Goal: Contribute content

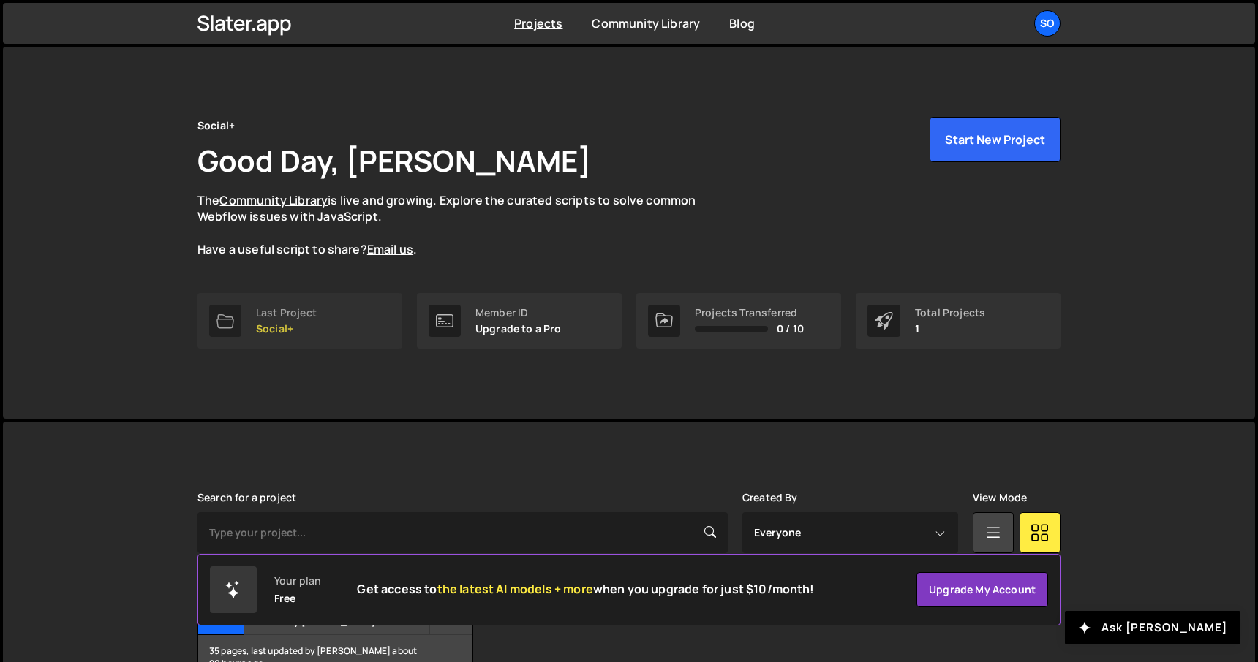
click at [307, 323] on p "Social+" at bounding box center [286, 329] width 61 height 12
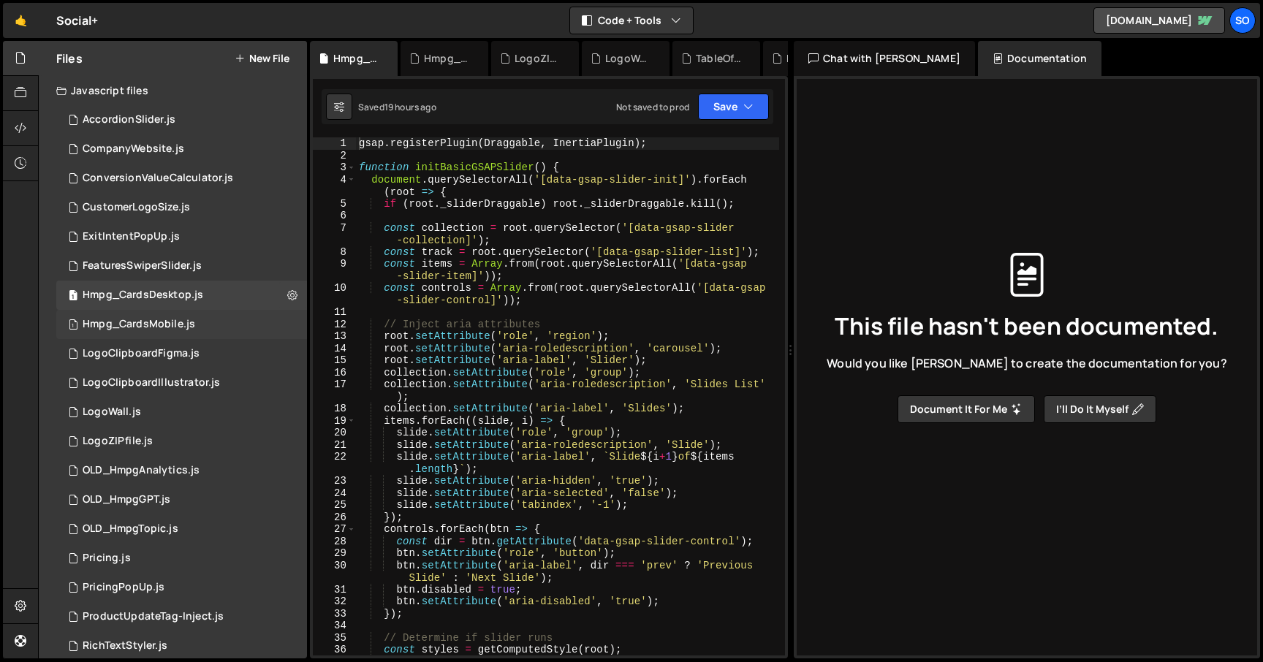
click at [282, 327] on div "1 Hmpg_CardsMobile.js 0" at bounding box center [181, 324] width 251 height 29
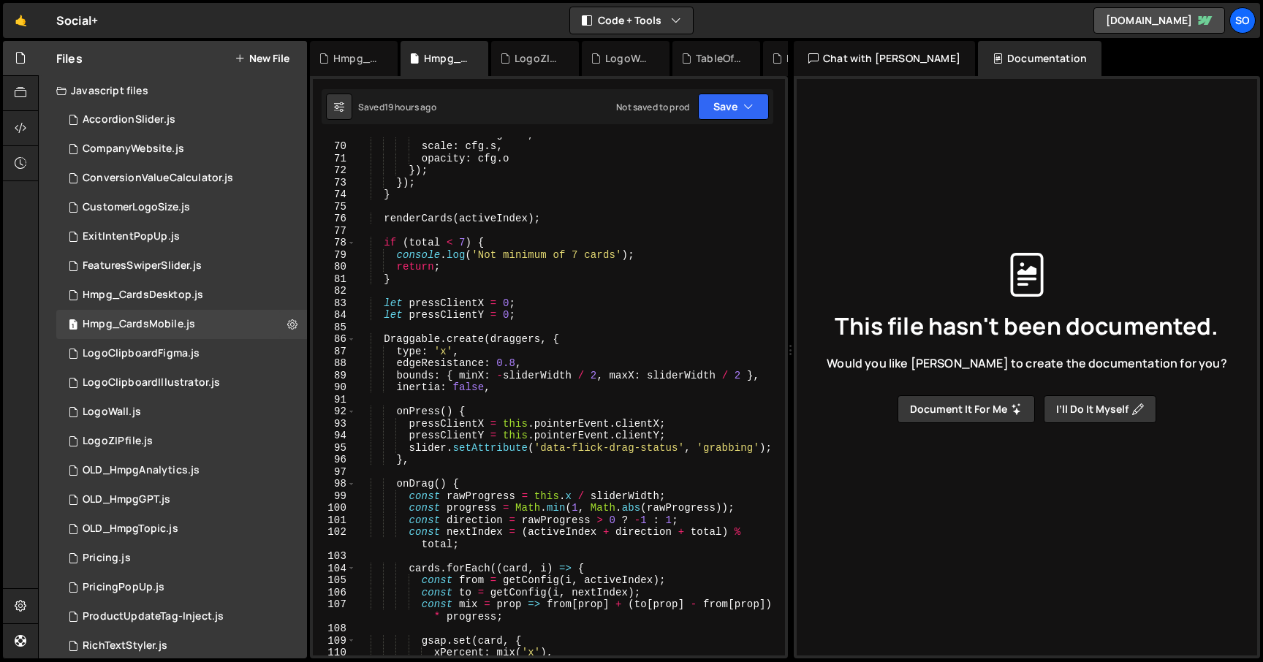
scroll to position [866, 0]
click at [503, 266] on div "rotation : cfg . rot , scale : cfg . s , opacity : cfg . o }) ; }) ; } renderCa…" at bounding box center [567, 399] width 423 height 542
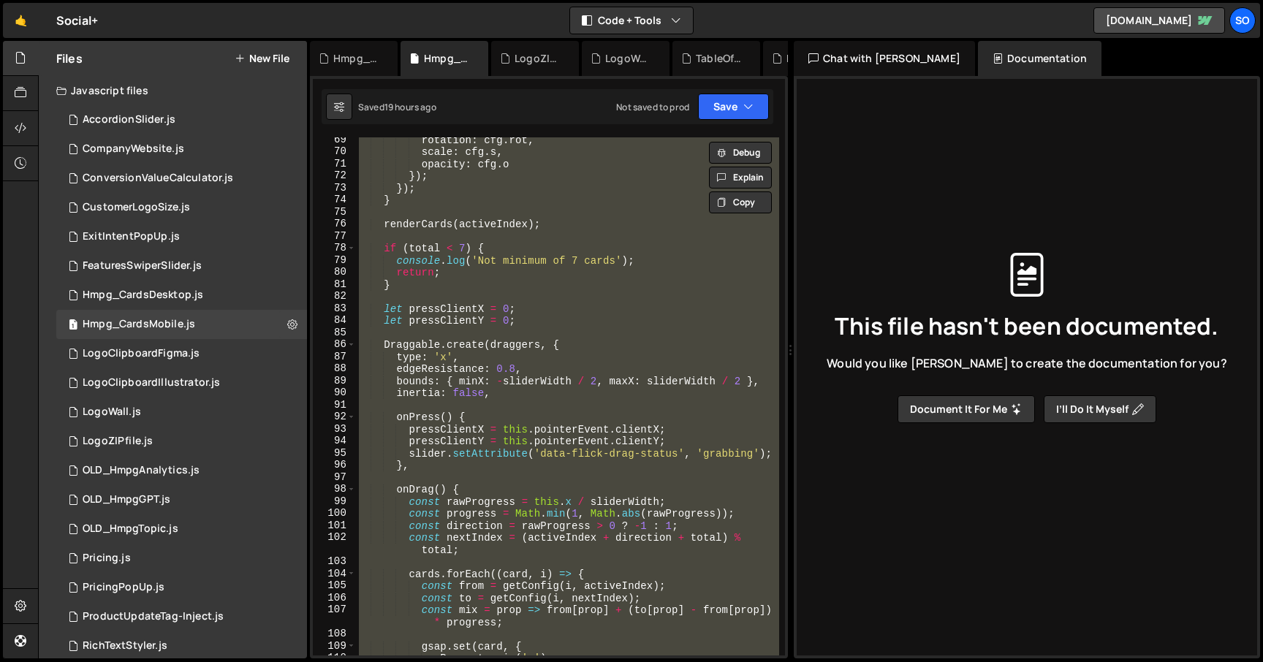
scroll to position [0, 0]
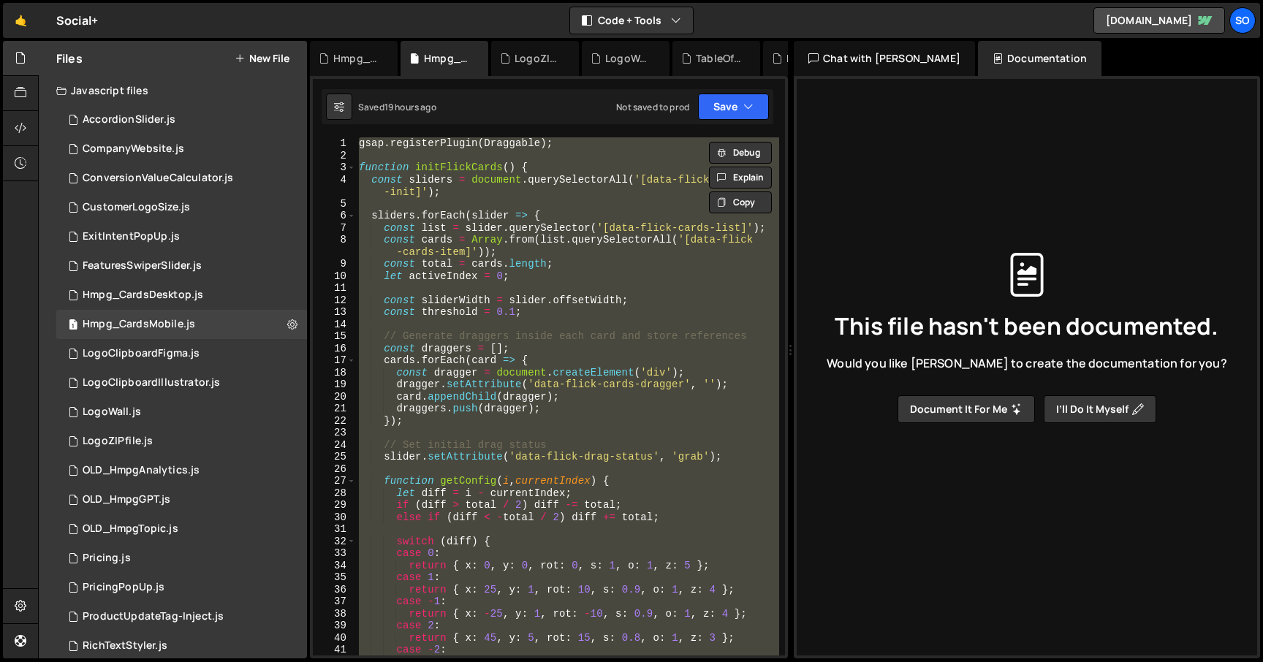
click at [498, 176] on div "gsap . registerPlugin ( Draggable ) ; function initFlickCards ( ) { const slide…" at bounding box center [567, 396] width 423 height 518
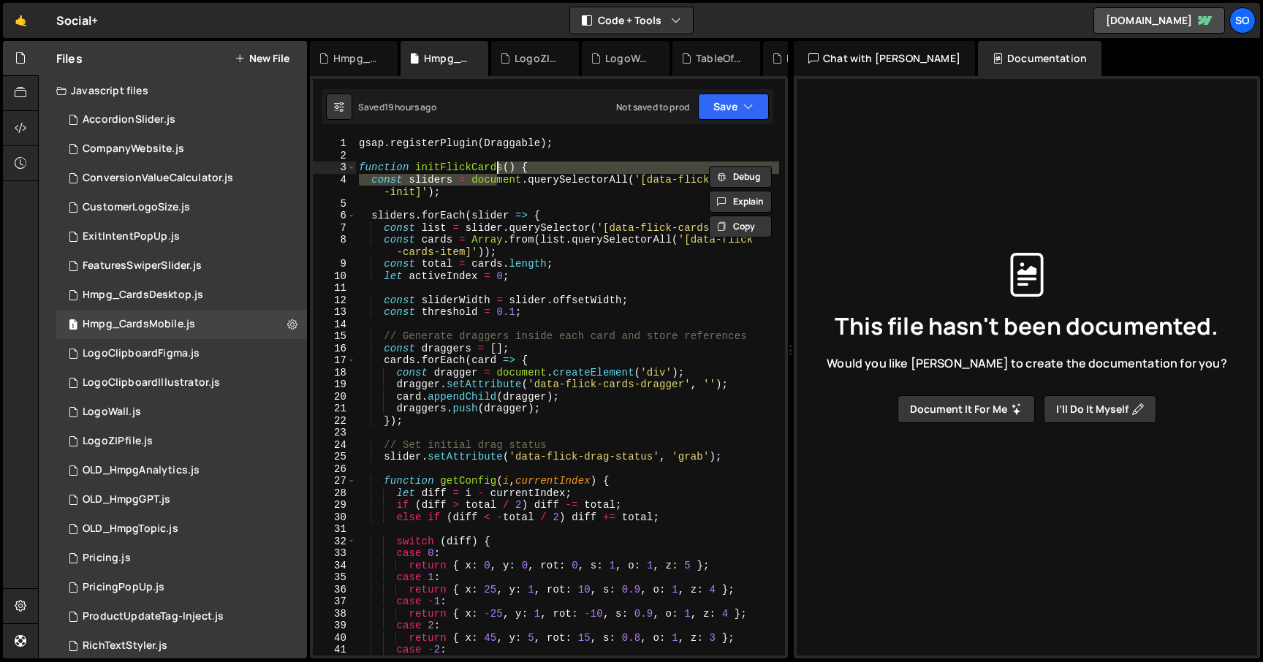
click at [537, 167] on div "gsap . registerPlugin ( Draggable ) ; function initFlickCards ( ) { const slide…" at bounding box center [567, 396] width 423 height 518
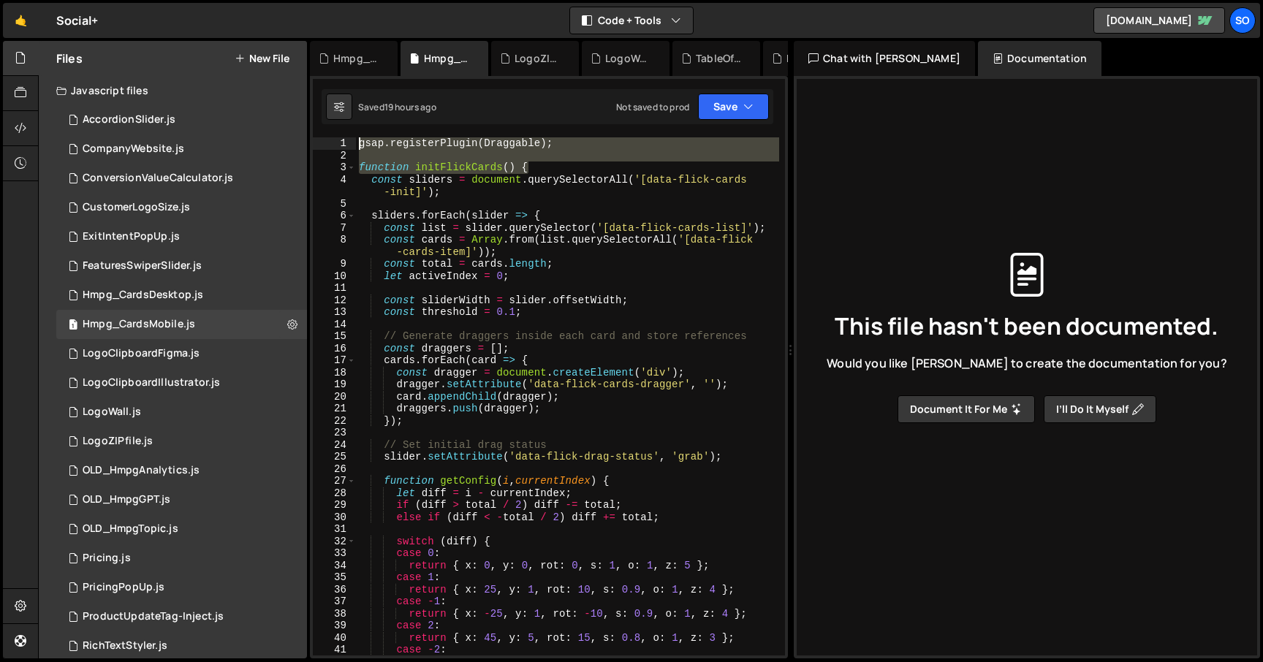
drag, startPoint x: 544, startPoint y: 170, endPoint x: 312, endPoint y: 131, distance: 235.0
click at [305, 135] on div "Files New File Javascript files 2 AccordionSlider.js 0 1 CompanyWebsite.js 0 1 …" at bounding box center [650, 350] width 1225 height 619
click at [518, 368] on div "gsap . registerPlugin ( Draggable ) ; function initFlickCards ( ) { const slide…" at bounding box center [567, 408] width 423 height 542
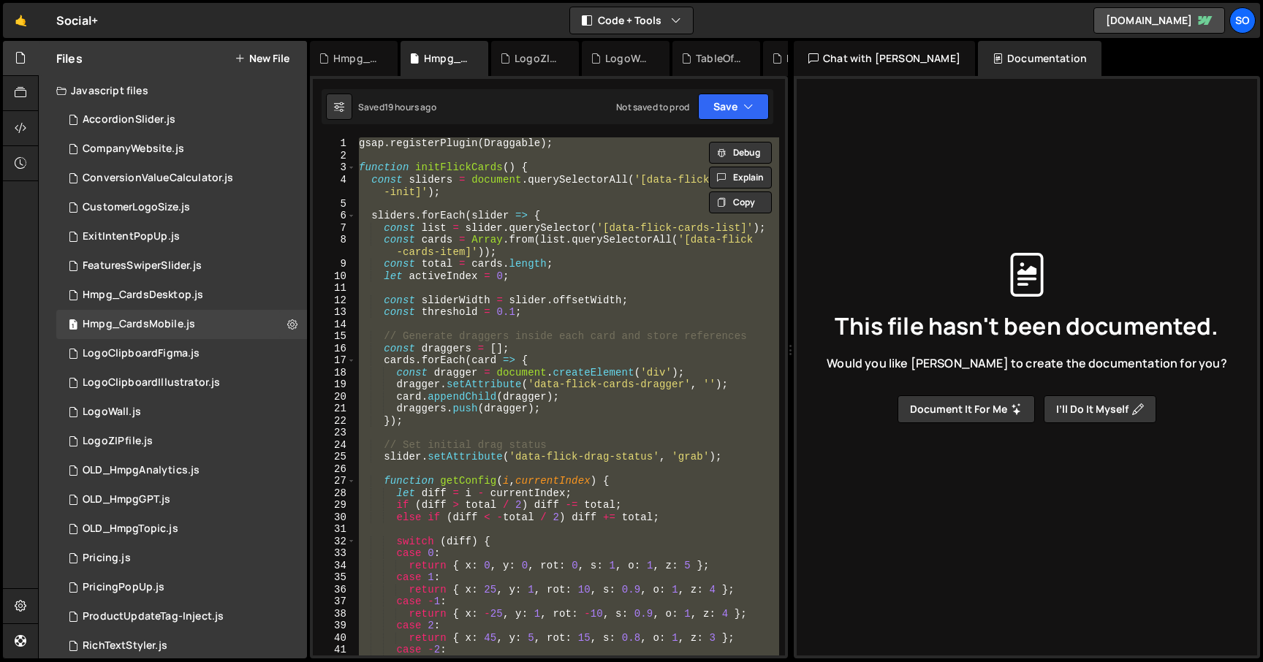
paste textarea
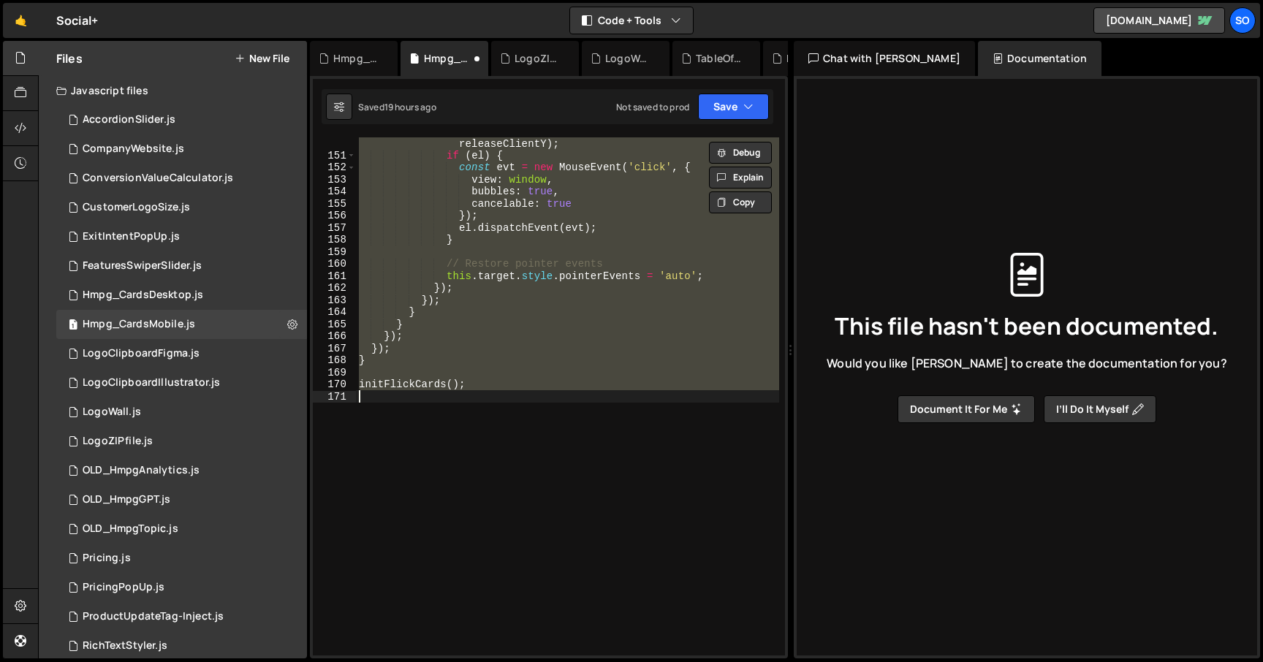
paste textarea
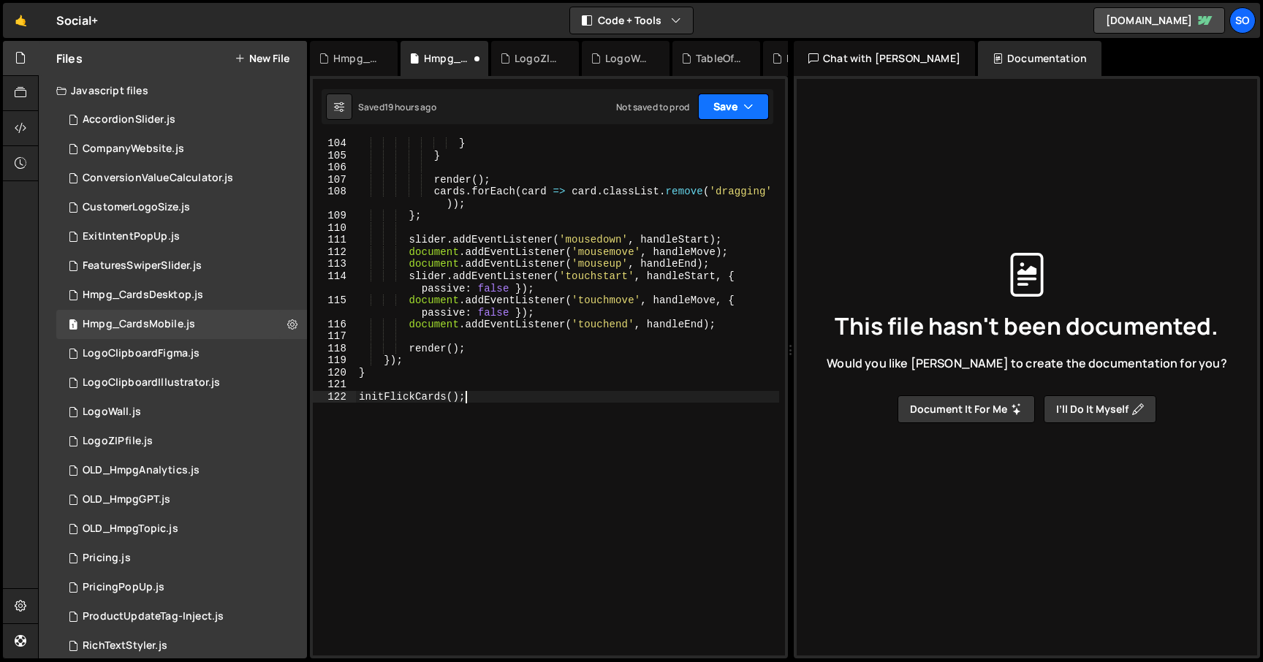
click at [746, 104] on icon "button" at bounding box center [749, 106] width 10 height 15
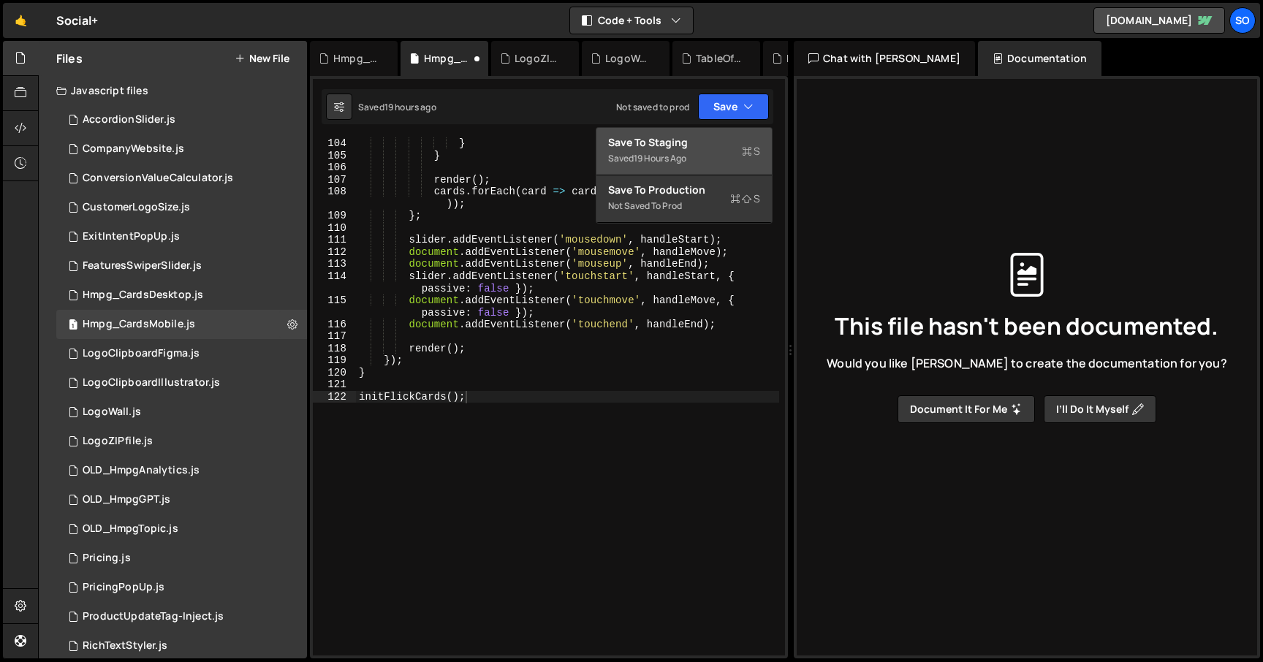
click at [687, 151] on div "Saved 19 hours ago" at bounding box center [684, 159] width 152 height 18
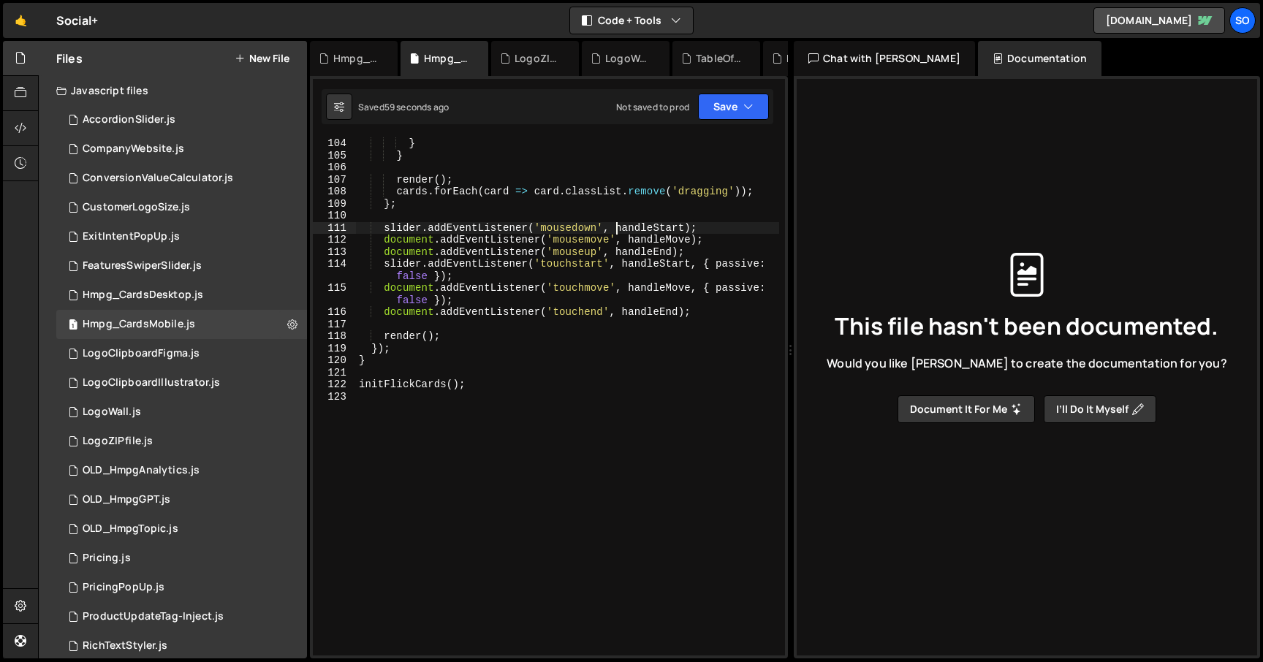
click at [614, 232] on div "} } render ( ) ; cards . forEach ( card => card . classList . remove ( 'draggin…" at bounding box center [567, 408] width 423 height 542
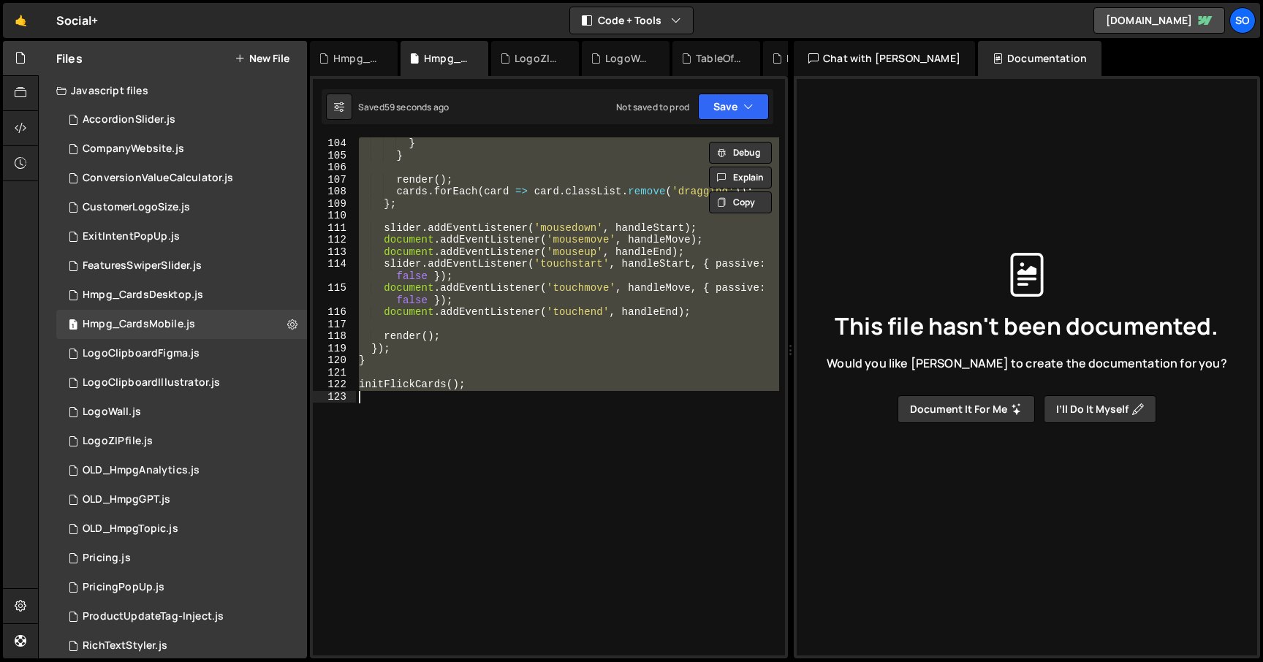
paste textarea
type textarea "initFlickCards();"
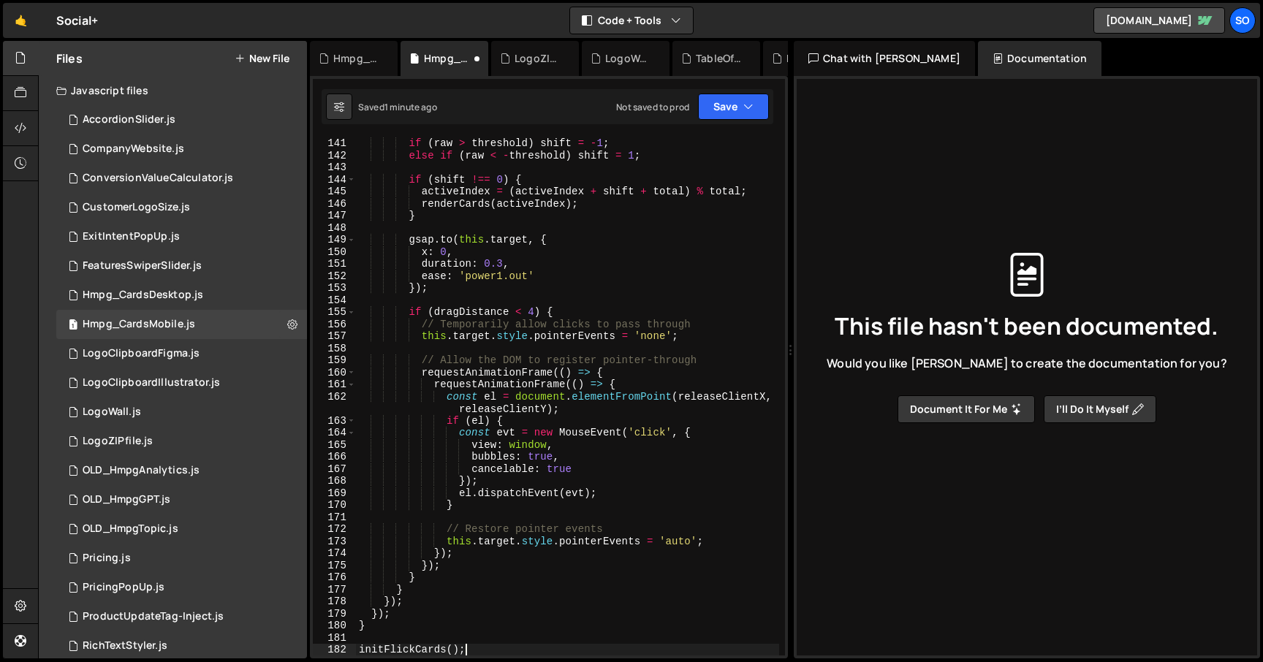
scroll to position [1930, 0]
drag, startPoint x: 730, startPoint y: 100, endPoint x: 719, endPoint y: 111, distance: 15.0
click at [730, 99] on button "Save" at bounding box center [733, 107] width 71 height 26
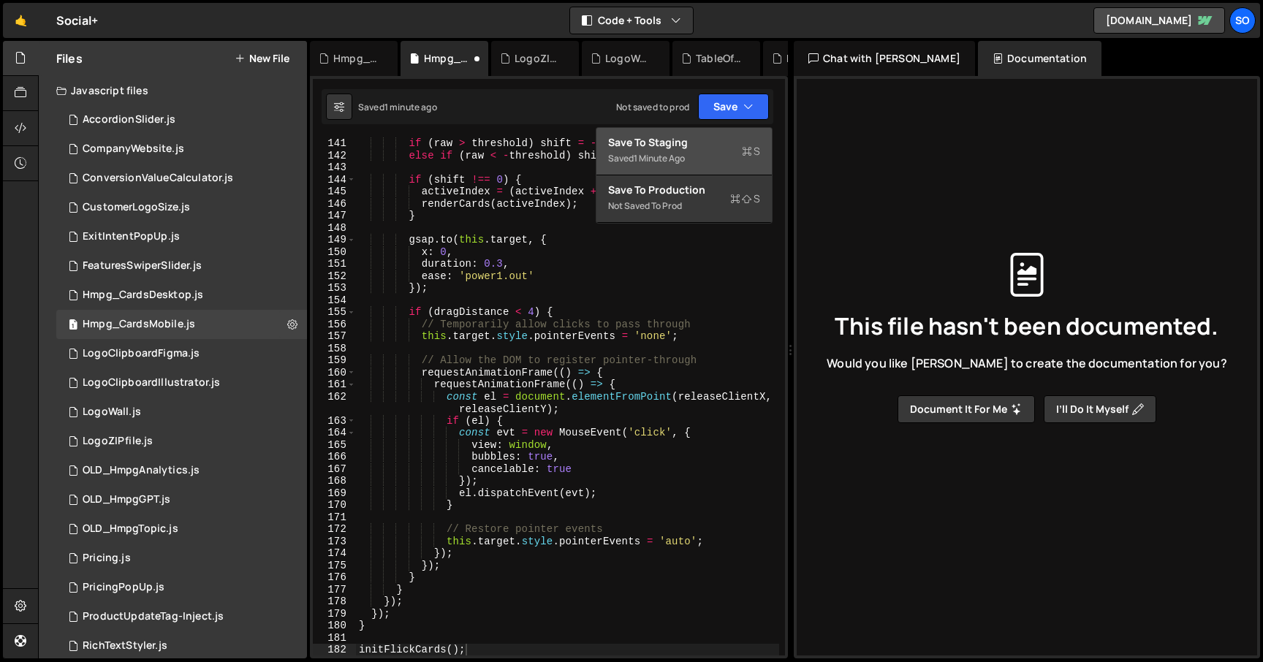
click at [691, 147] on div "Save to Staging S" at bounding box center [684, 142] width 152 height 15
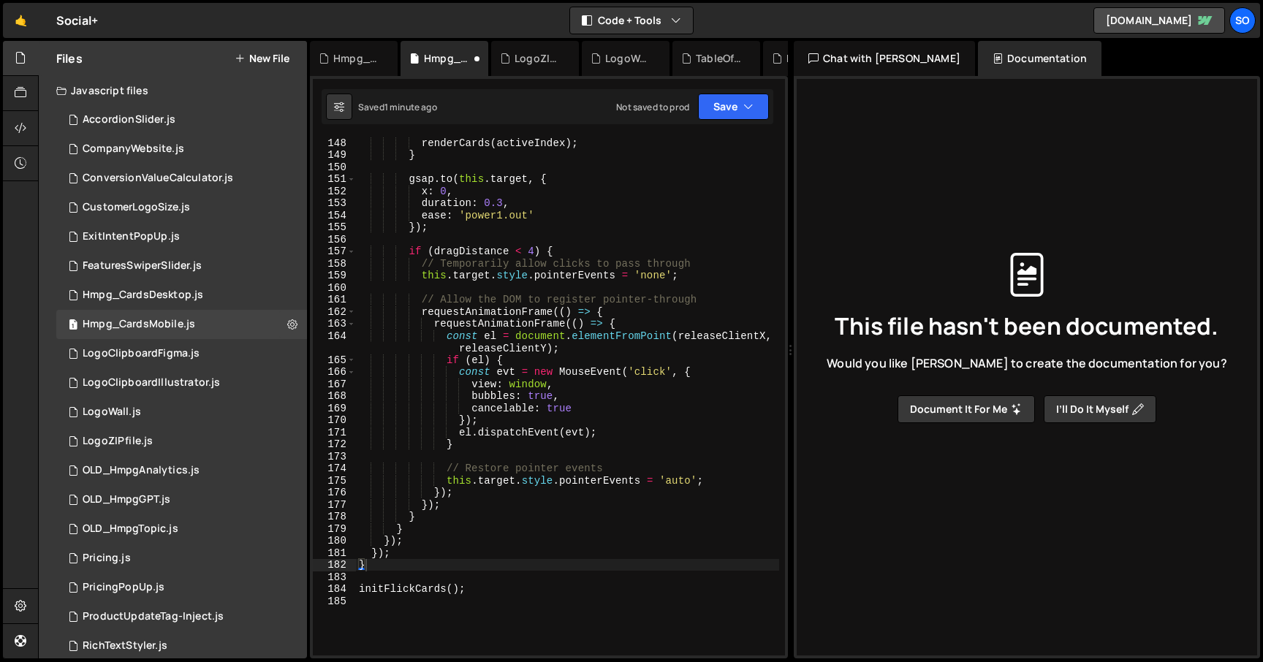
scroll to position [2019, 0]
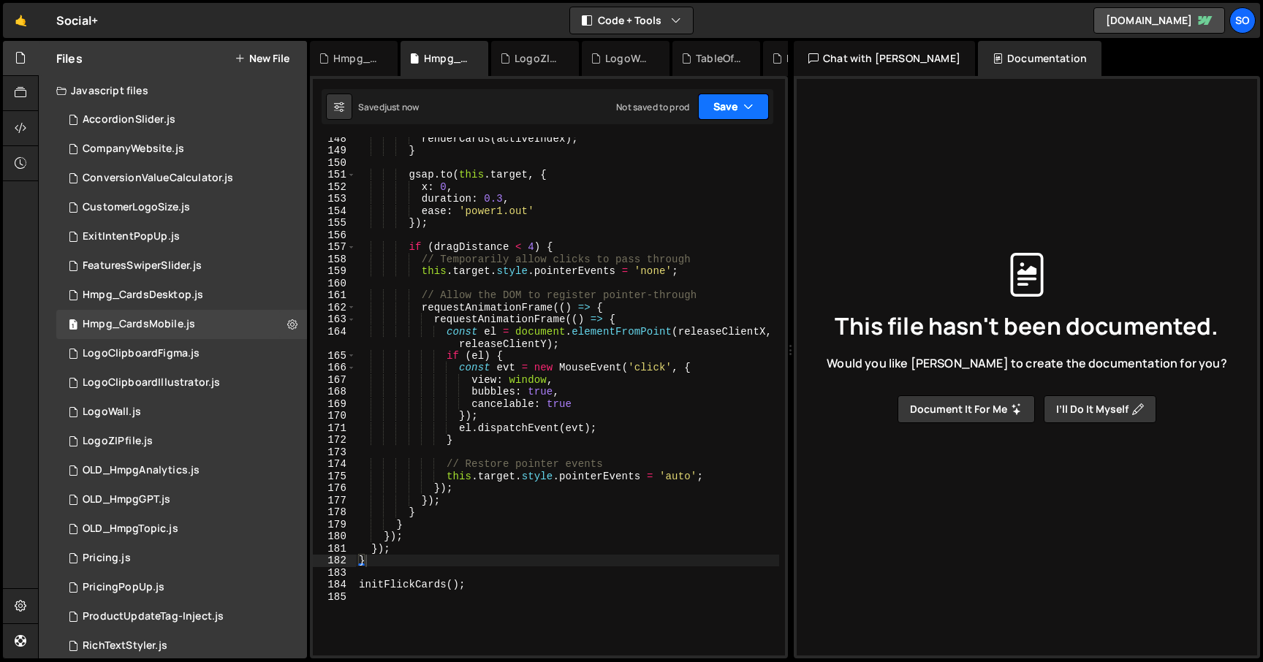
click at [738, 108] on button "Save" at bounding box center [733, 107] width 71 height 26
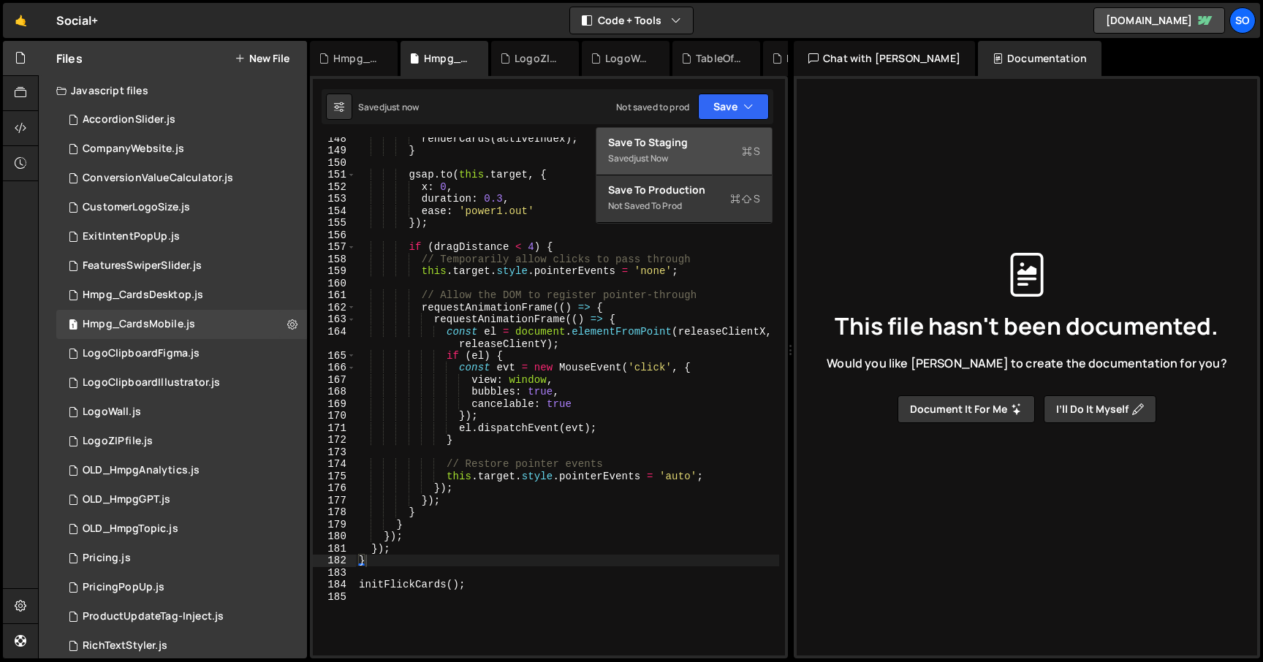
click at [706, 154] on div "Saved just now" at bounding box center [684, 159] width 152 height 18
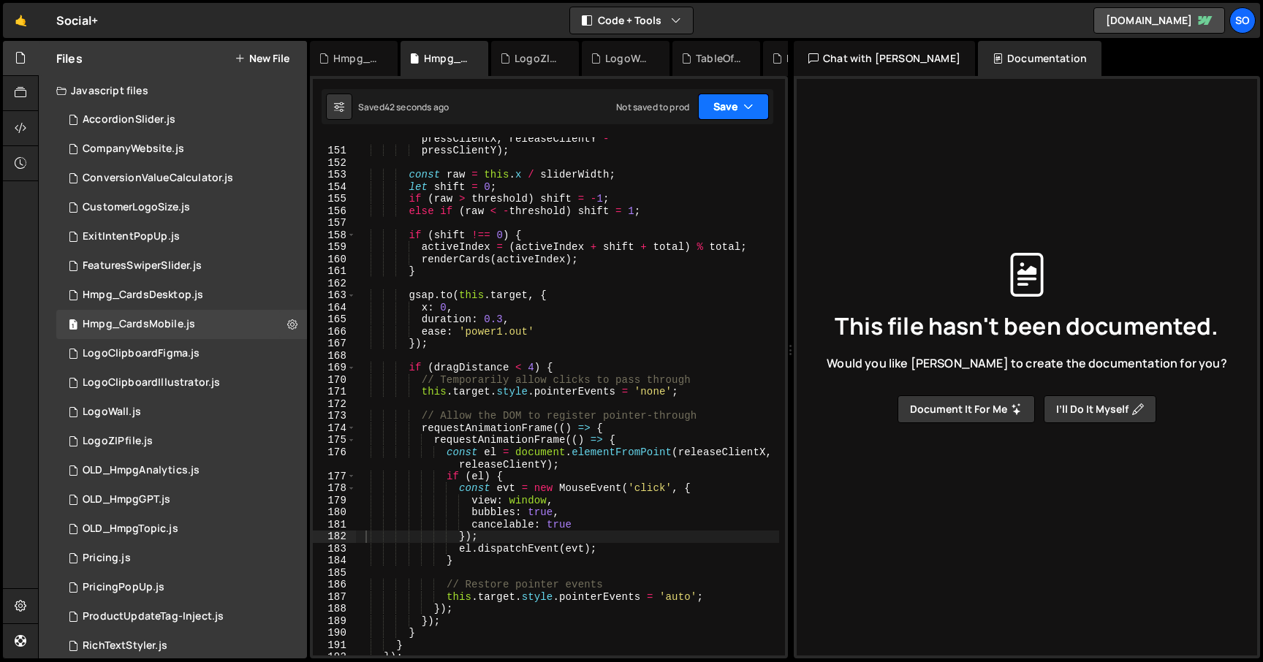
click at [729, 109] on button "Save" at bounding box center [733, 107] width 71 height 26
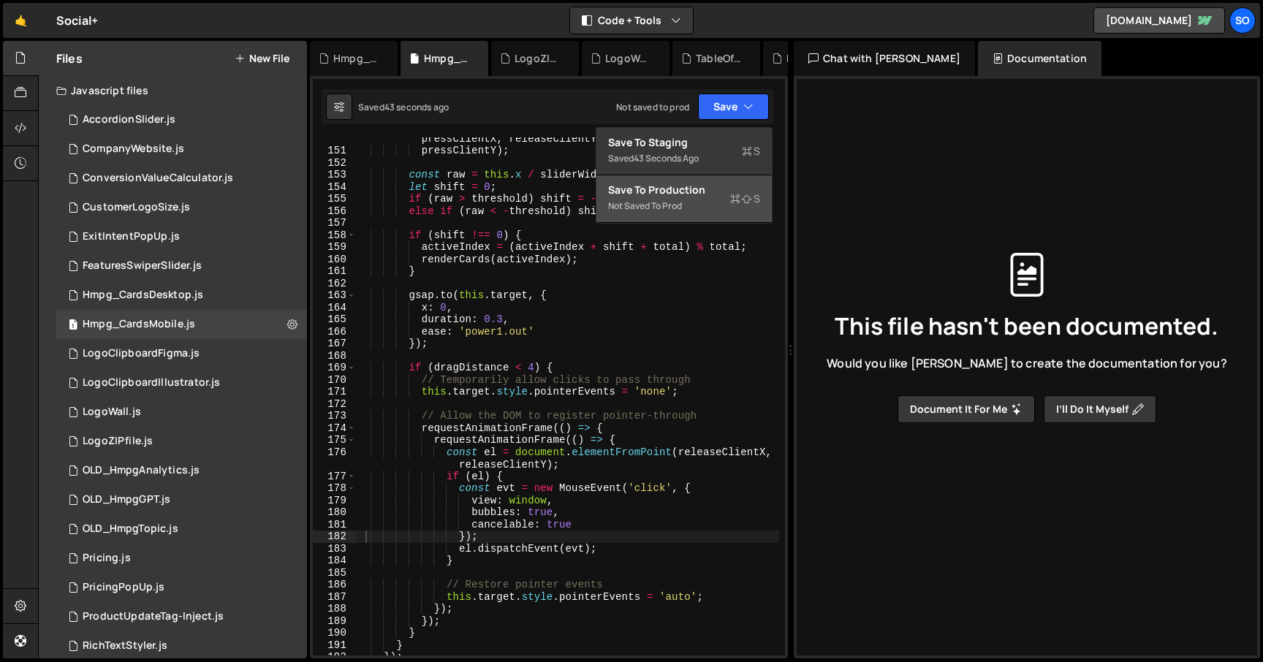
click at [706, 196] on div "Save to Production S" at bounding box center [684, 190] width 152 height 15
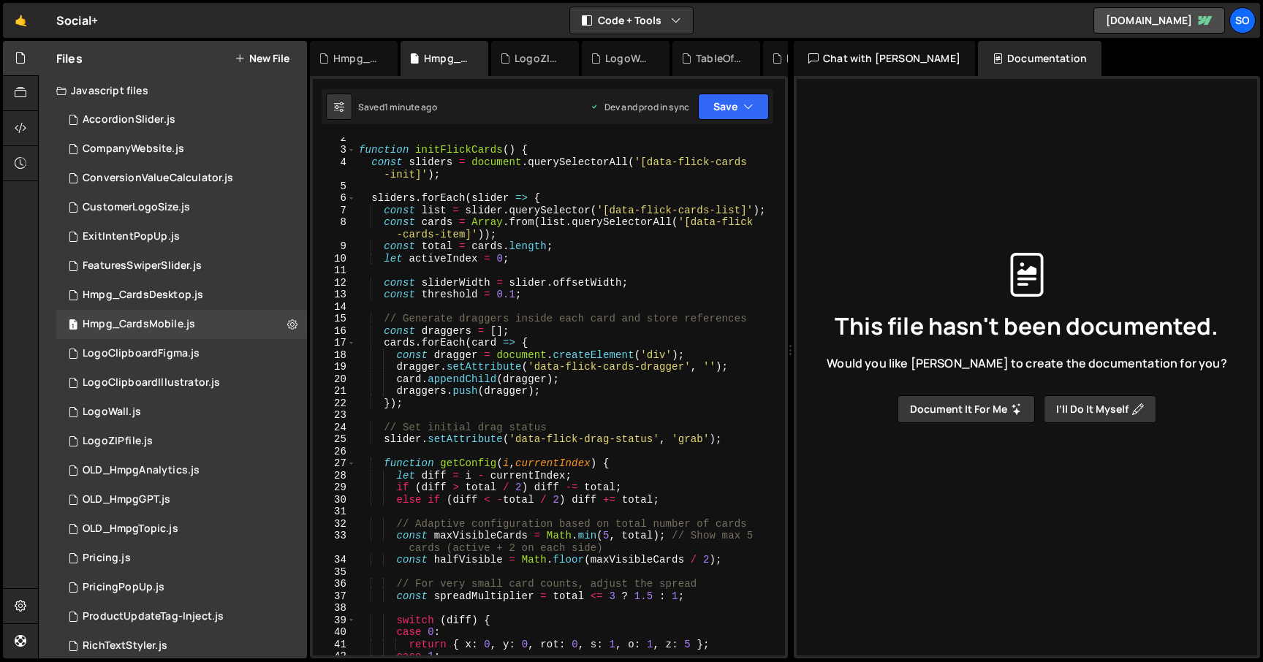
scroll to position [0, 0]
